Goal: Information Seeking & Learning: Find specific fact

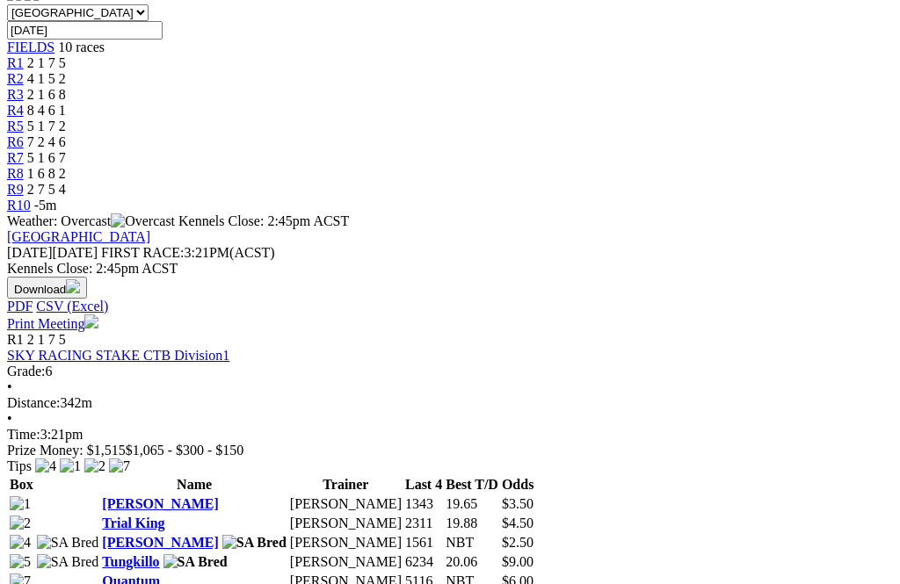
scroll to position [568, 0]
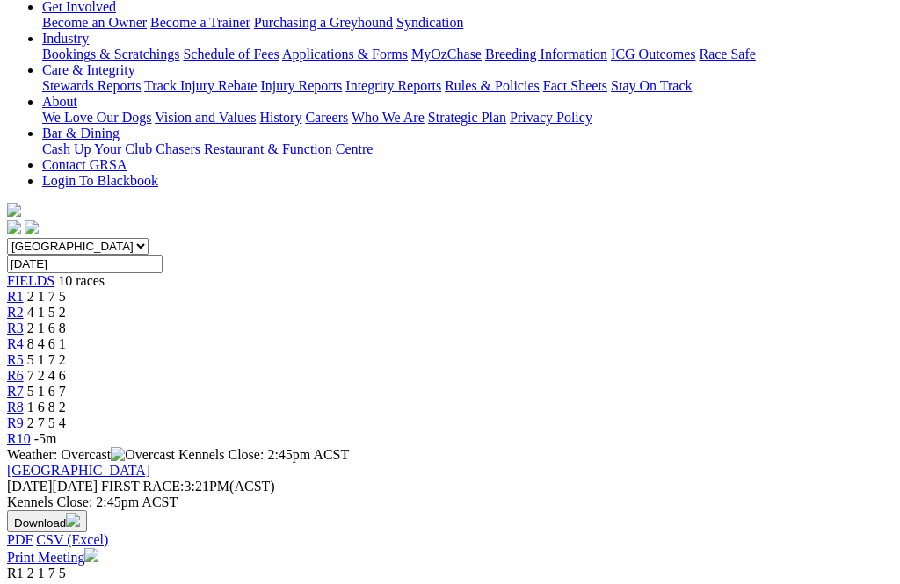
scroll to position [334, 0]
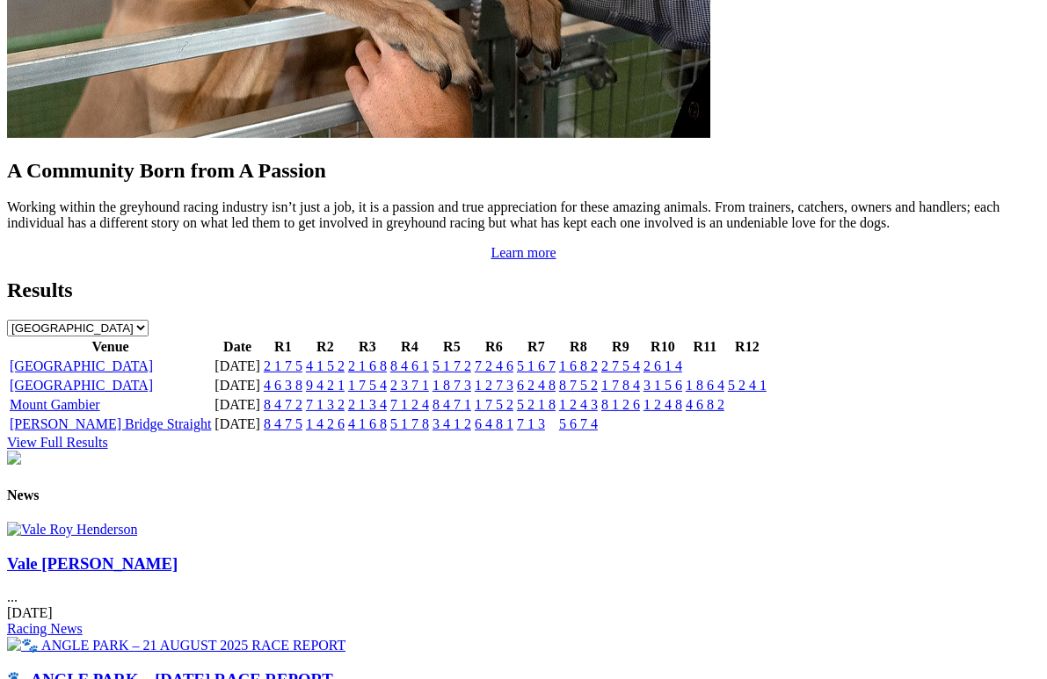
scroll to position [1736, 0]
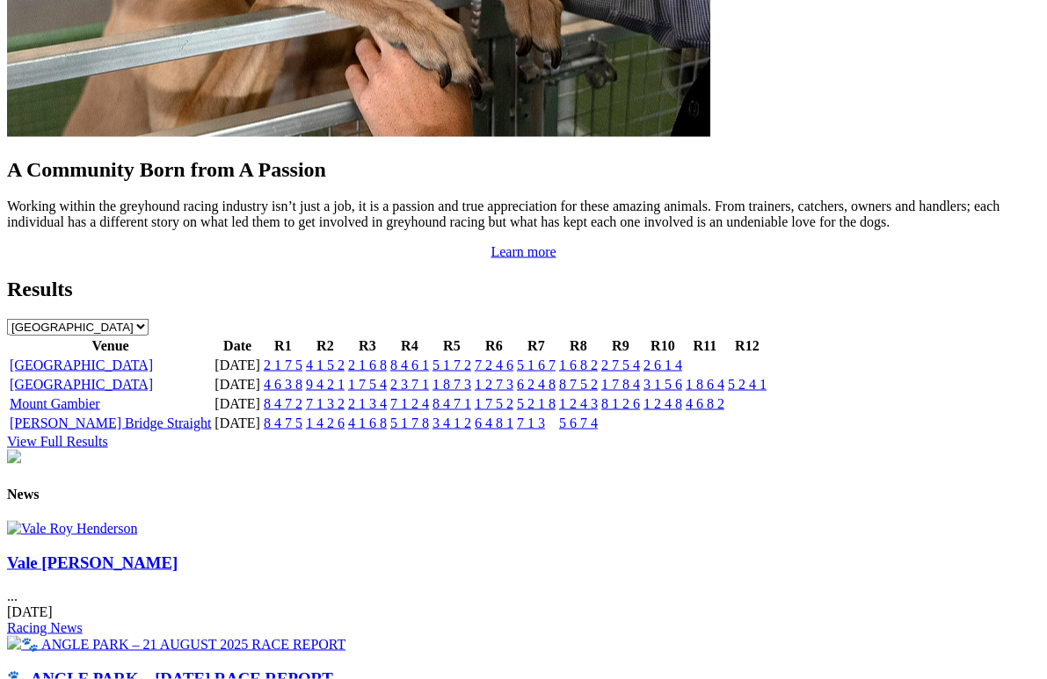
click at [137, 521] on img at bounding box center [72, 529] width 130 height 16
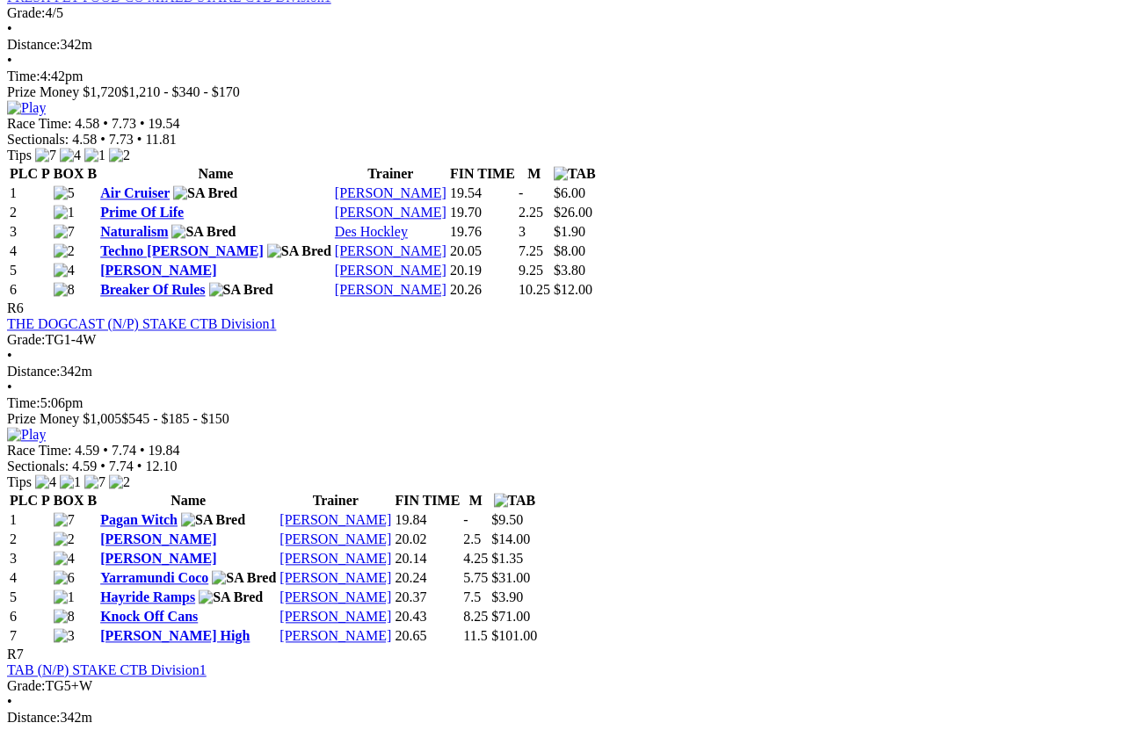
scroll to position [2154, 0]
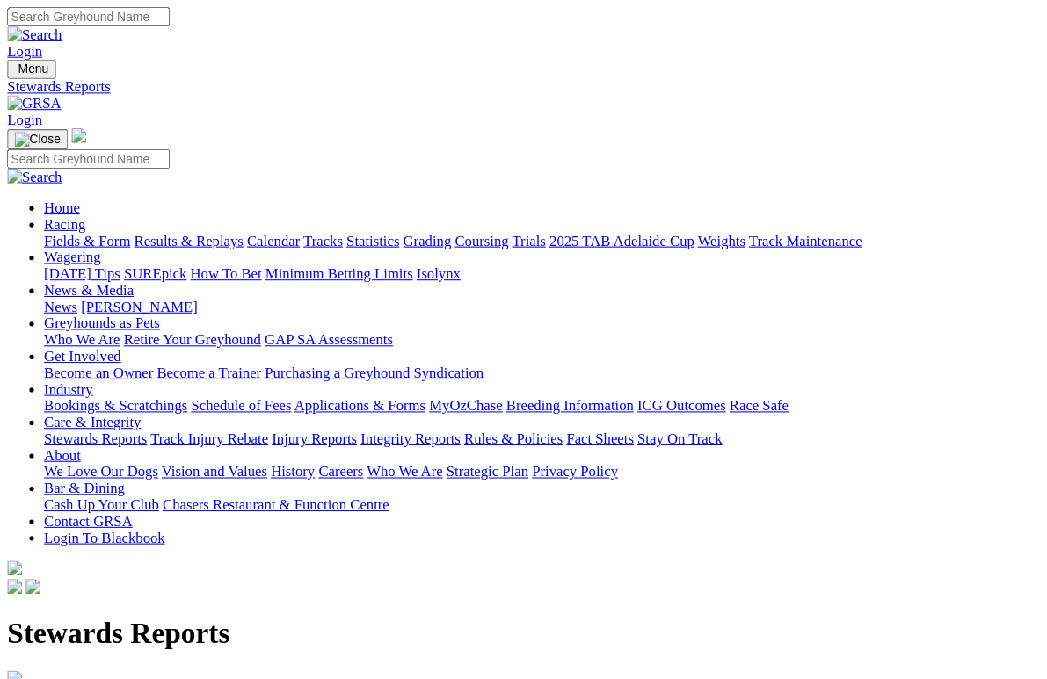
scroll to position [4, 0]
